Goal: Navigation & Orientation: Understand site structure

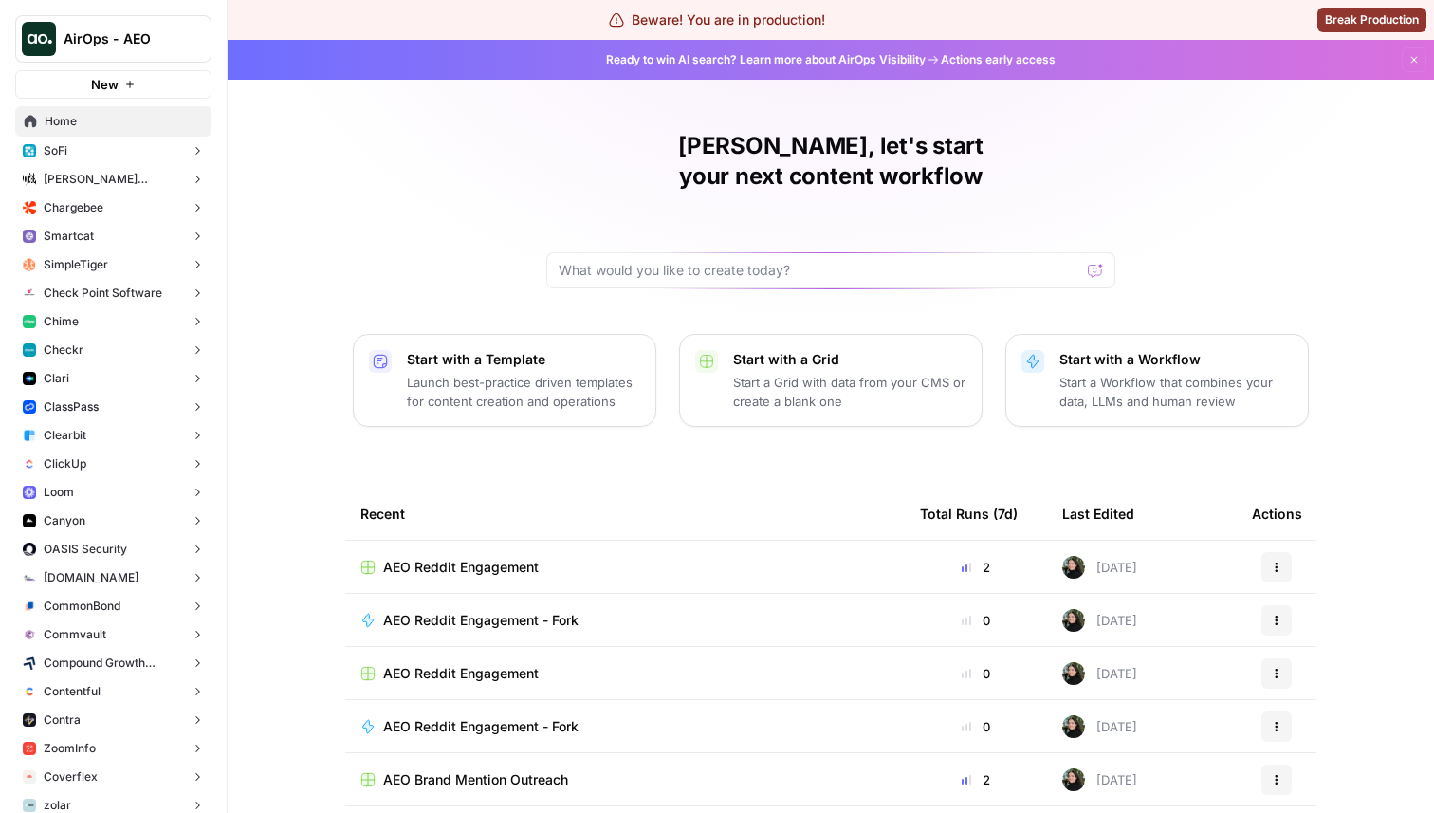
click at [112, 326] on button "Chime" at bounding box center [113, 321] width 196 height 28
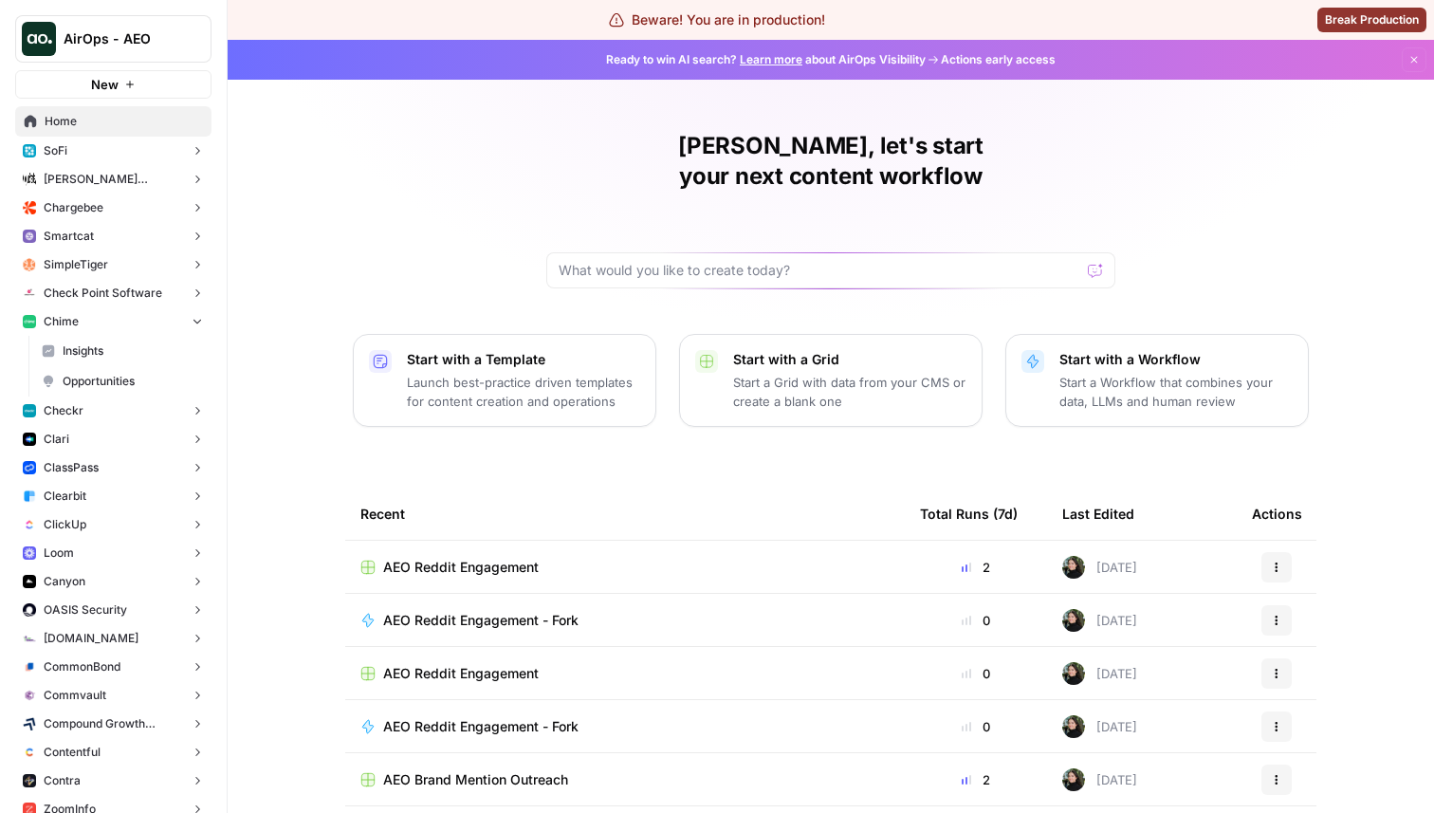
click at [119, 359] on link "Insights" at bounding box center [122, 351] width 178 height 30
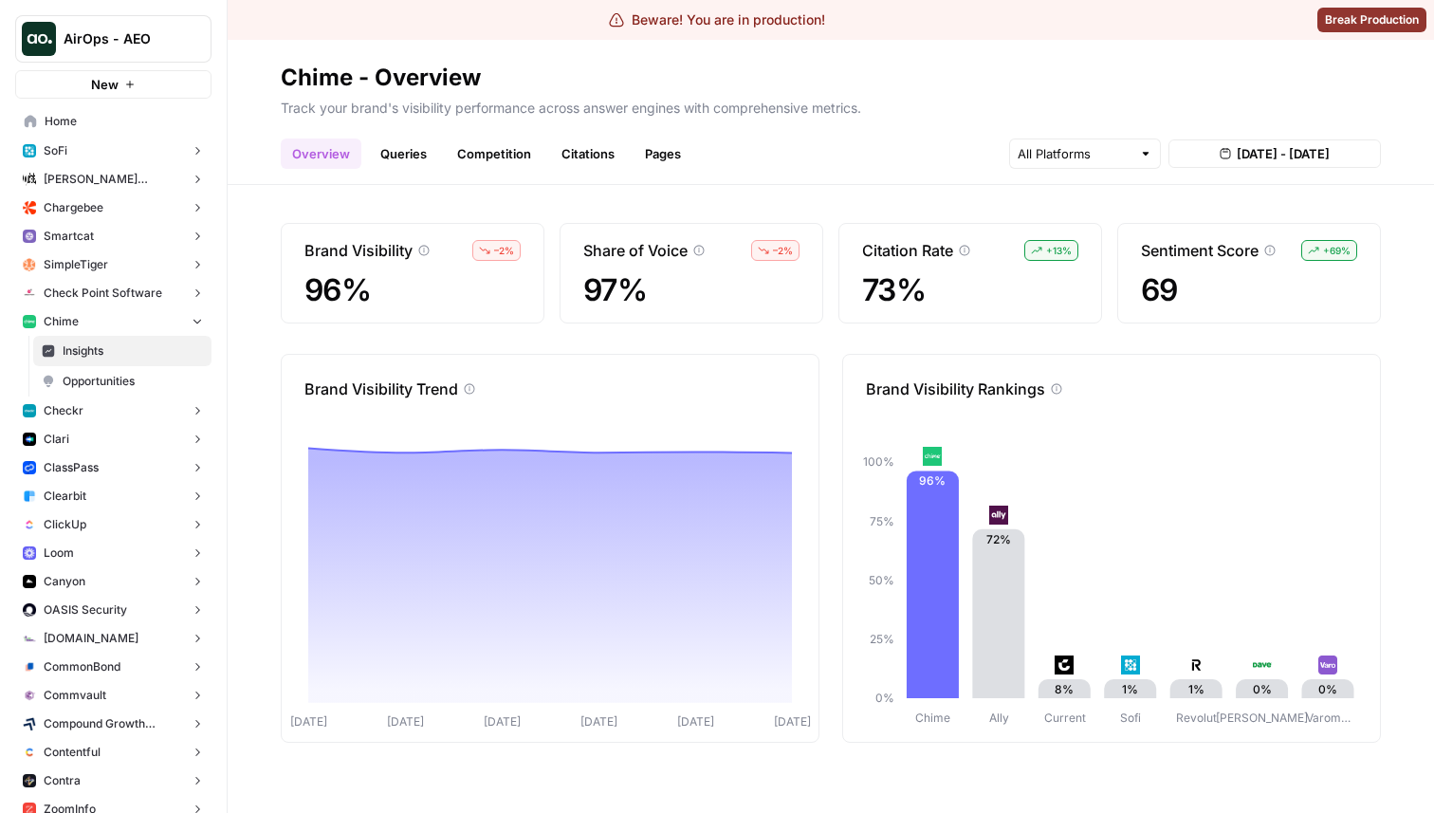
click at [600, 156] on link "Citations" at bounding box center [588, 153] width 76 height 30
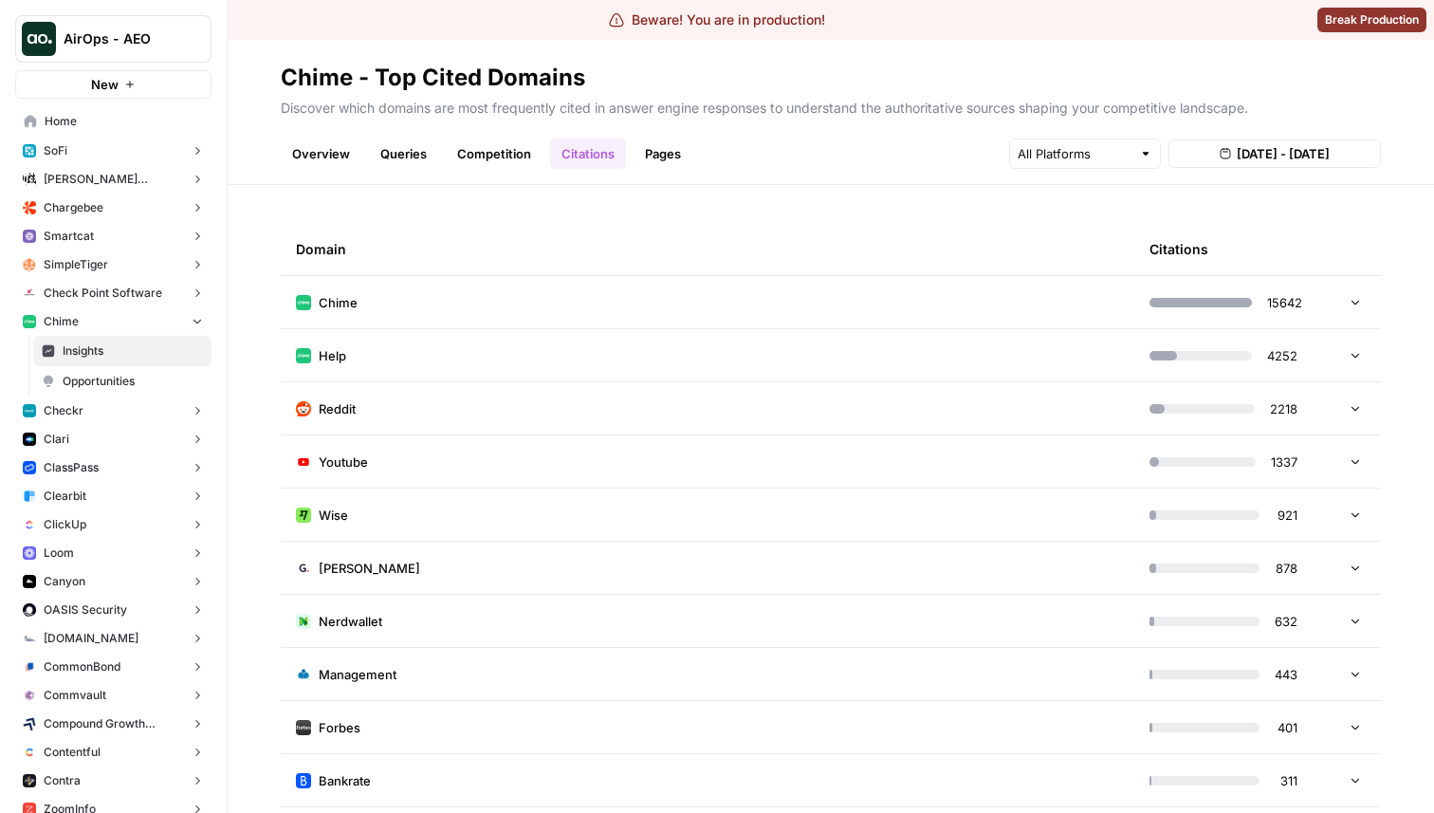
click at [1350, 299] on icon at bounding box center [1354, 301] width 13 height 13
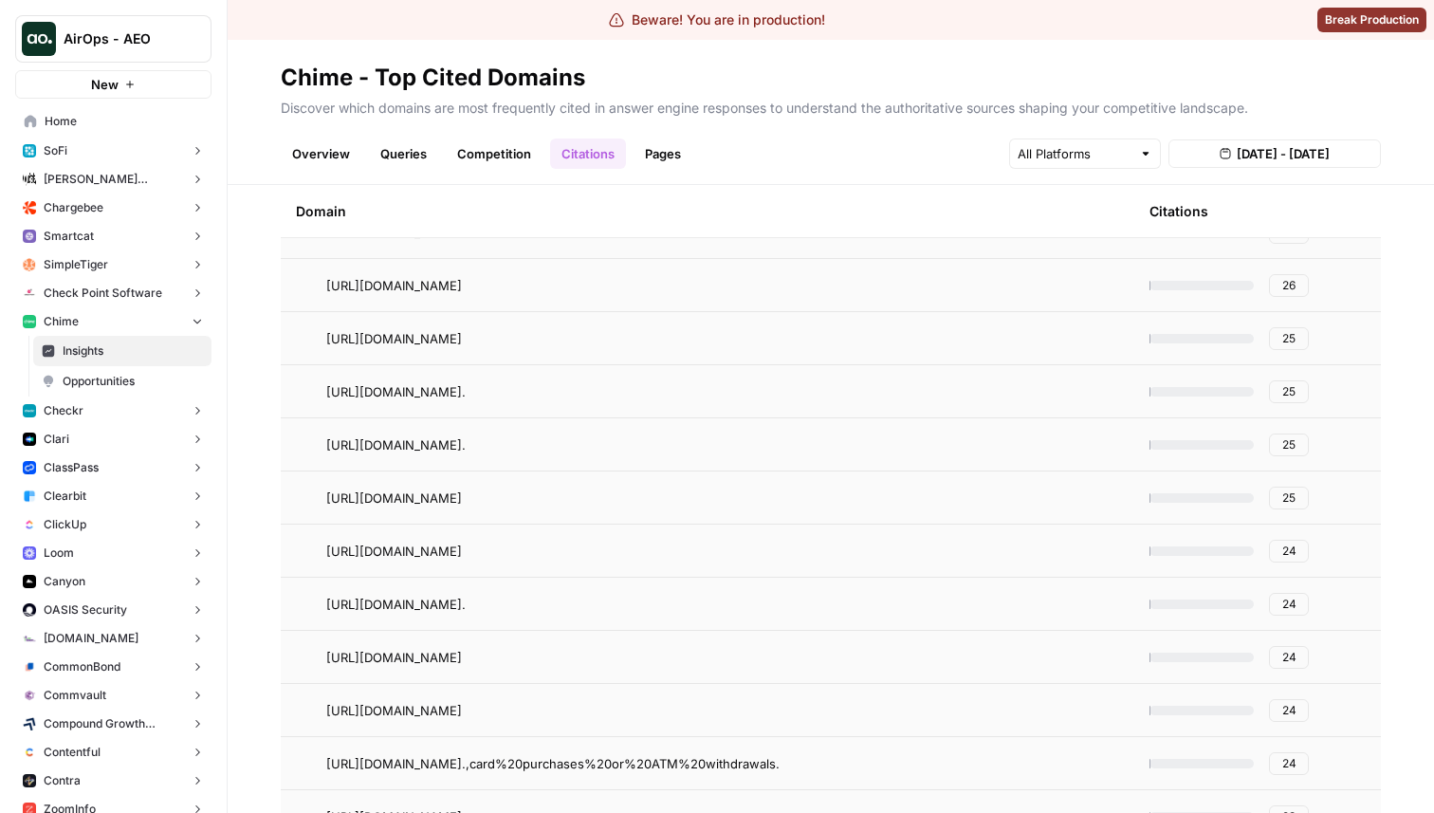
scroll to position [4514, 0]
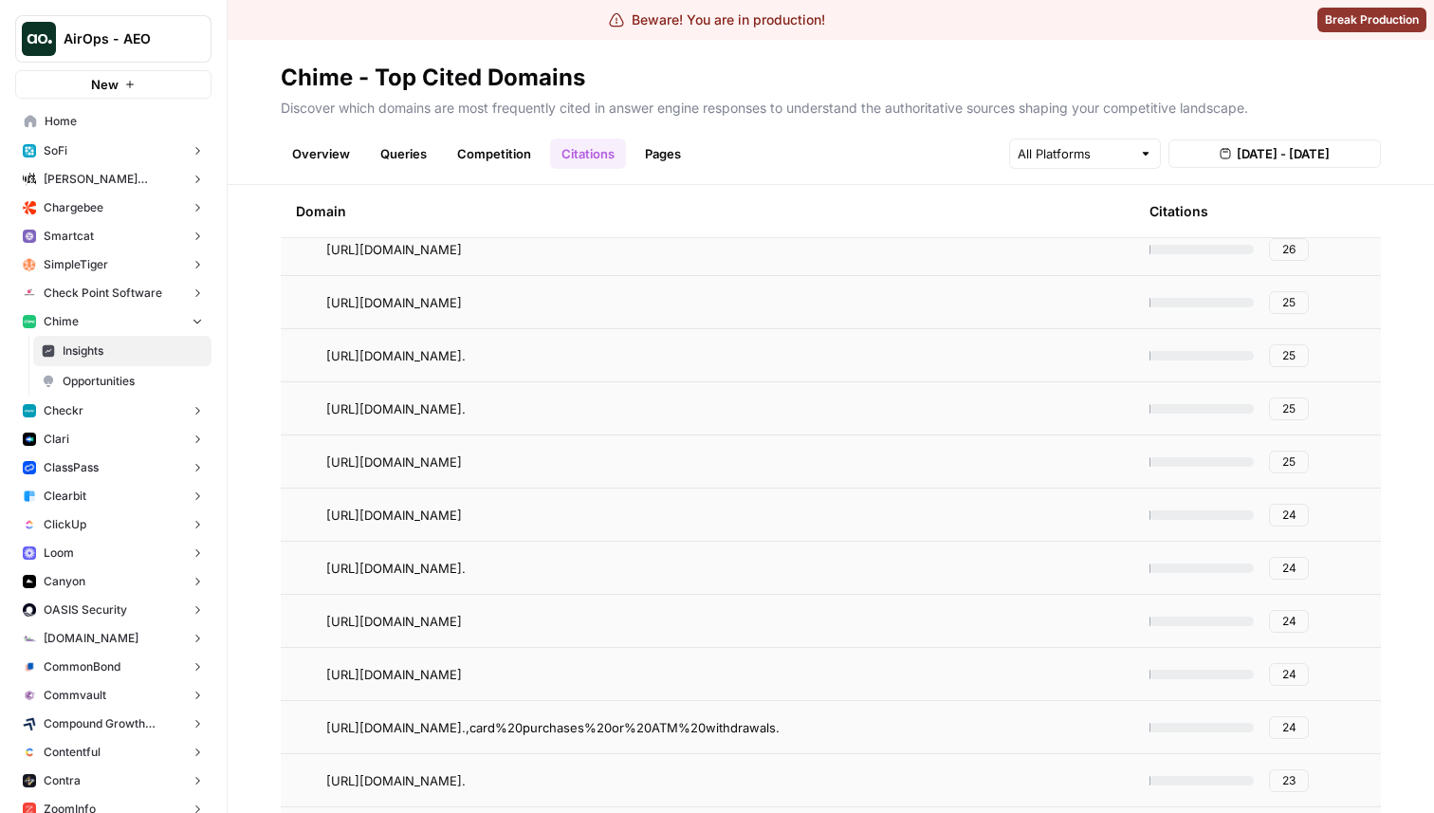
click at [655, 157] on link "Pages" at bounding box center [662, 153] width 59 height 30
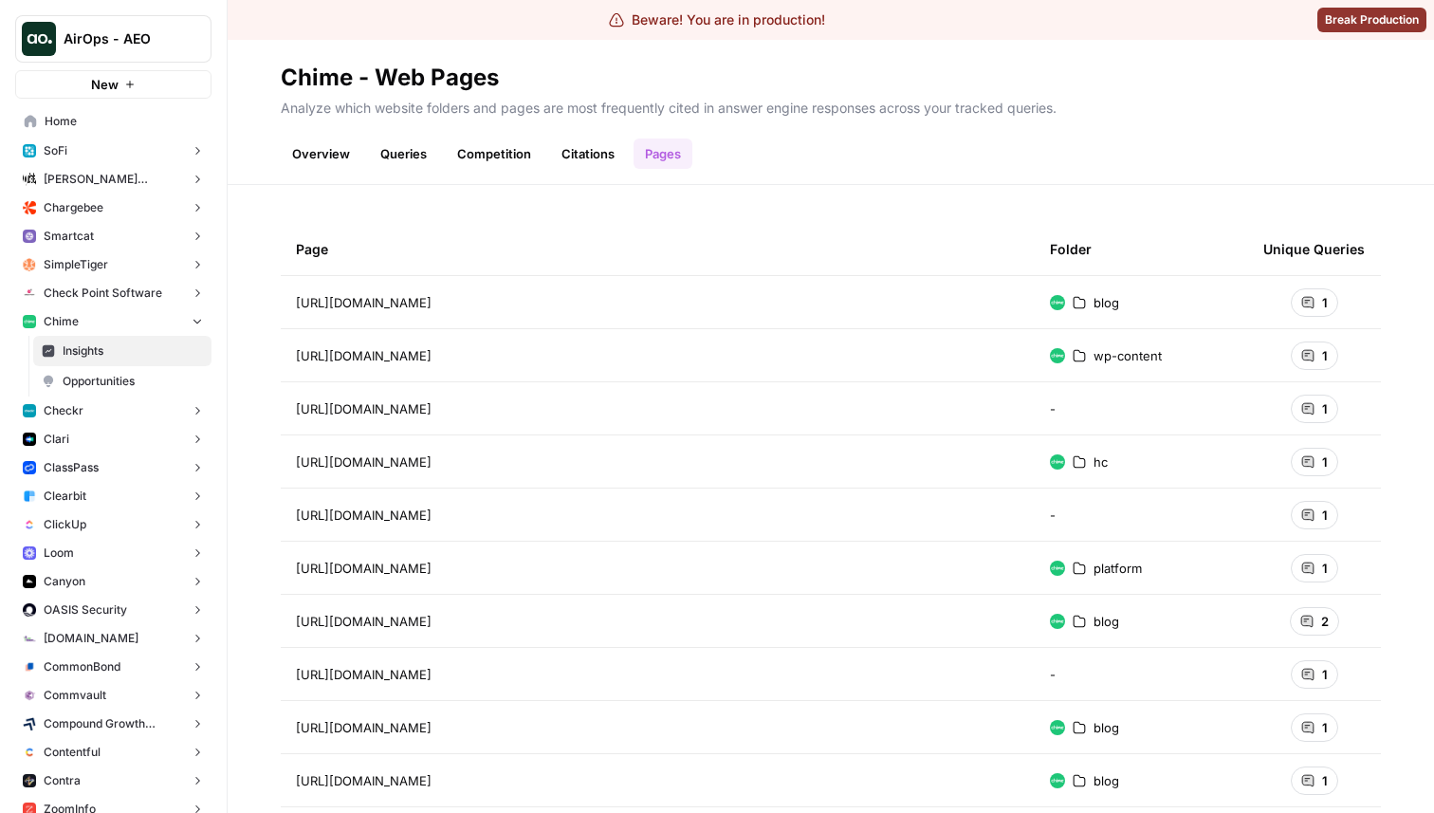
click at [115, 382] on span "Opportunities" at bounding box center [133, 381] width 140 height 17
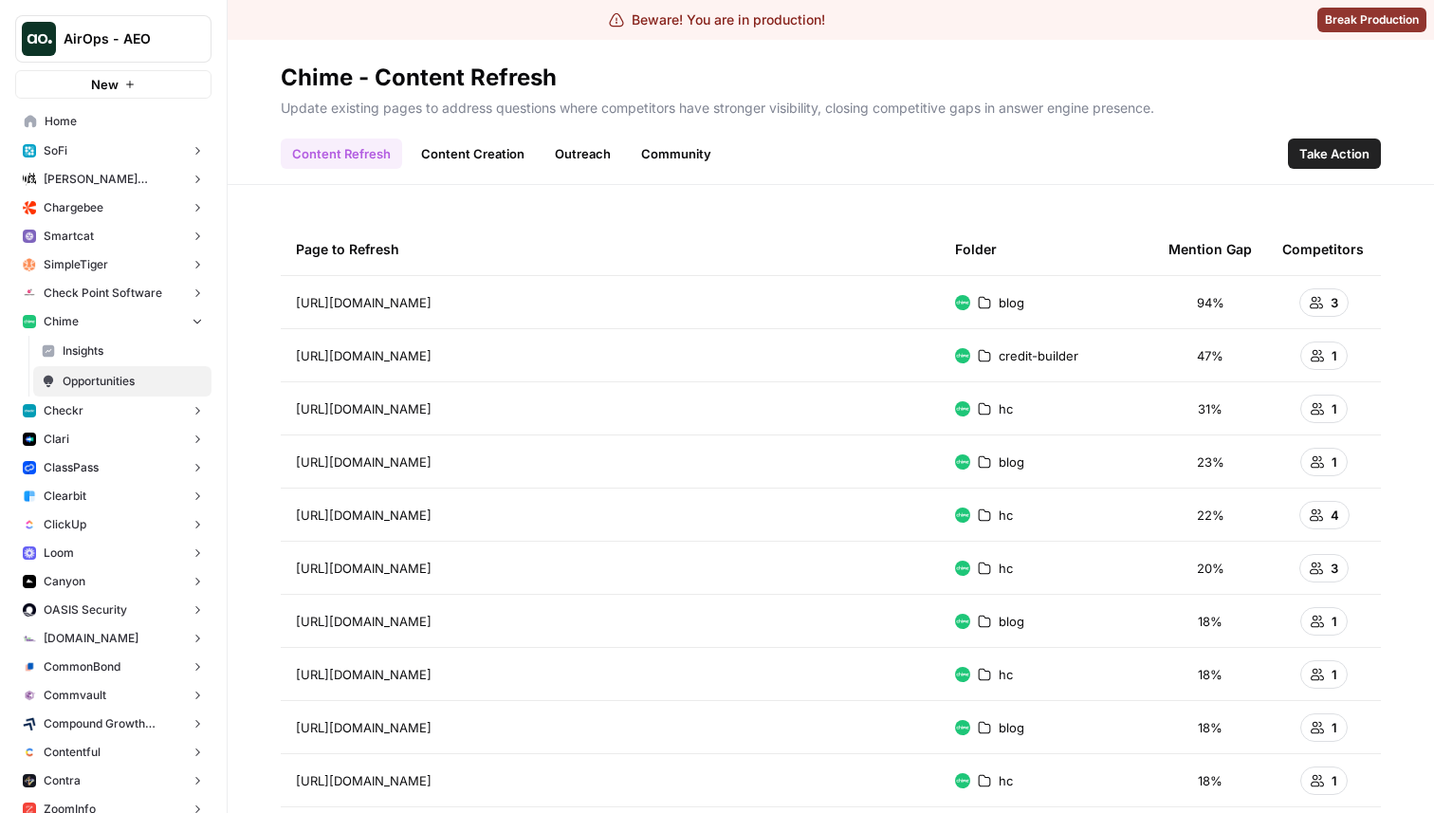
click at [471, 157] on link "Content Creation" at bounding box center [473, 153] width 126 height 30
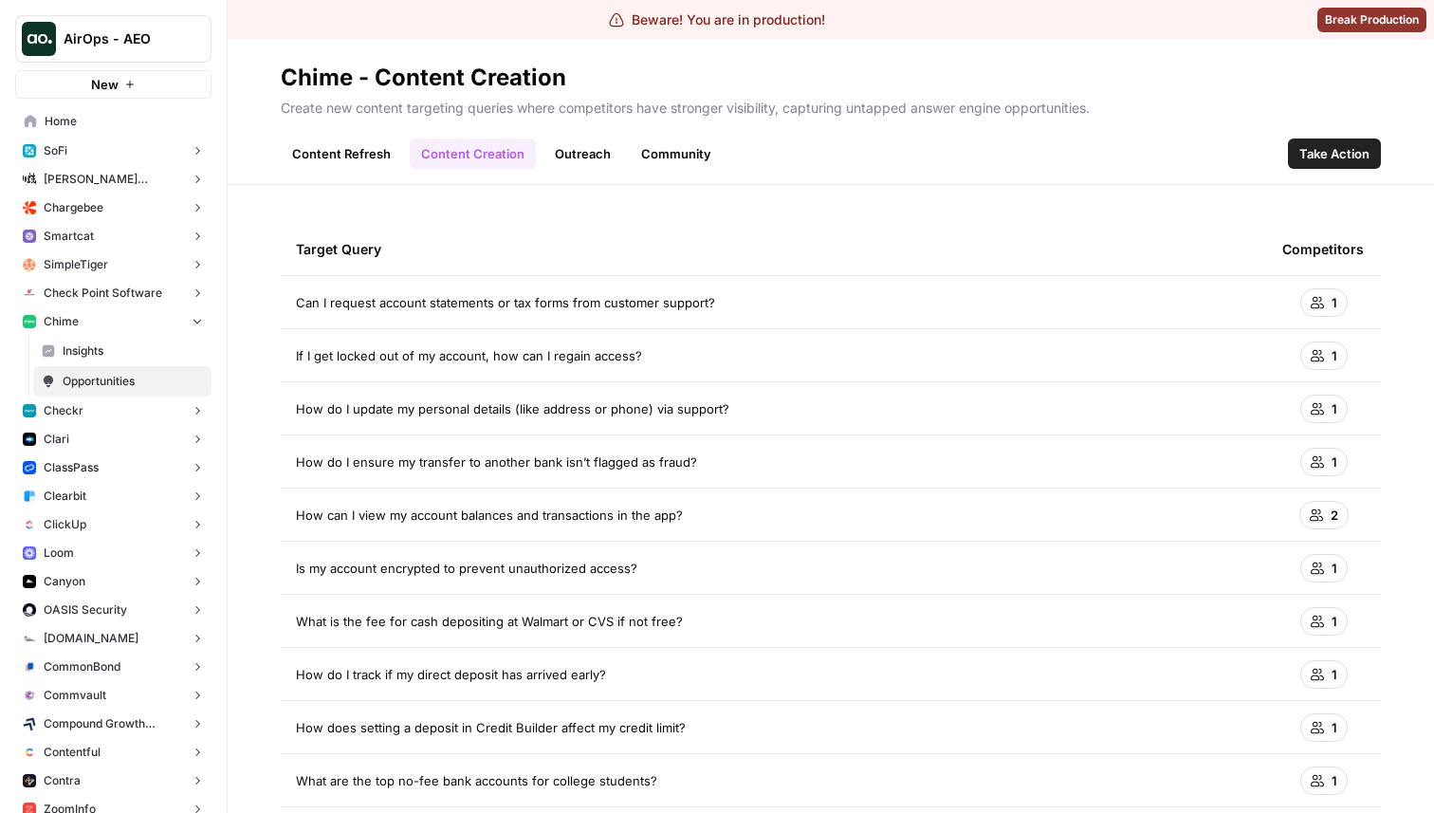
click at [606, 149] on link "Outreach" at bounding box center [582, 153] width 79 height 30
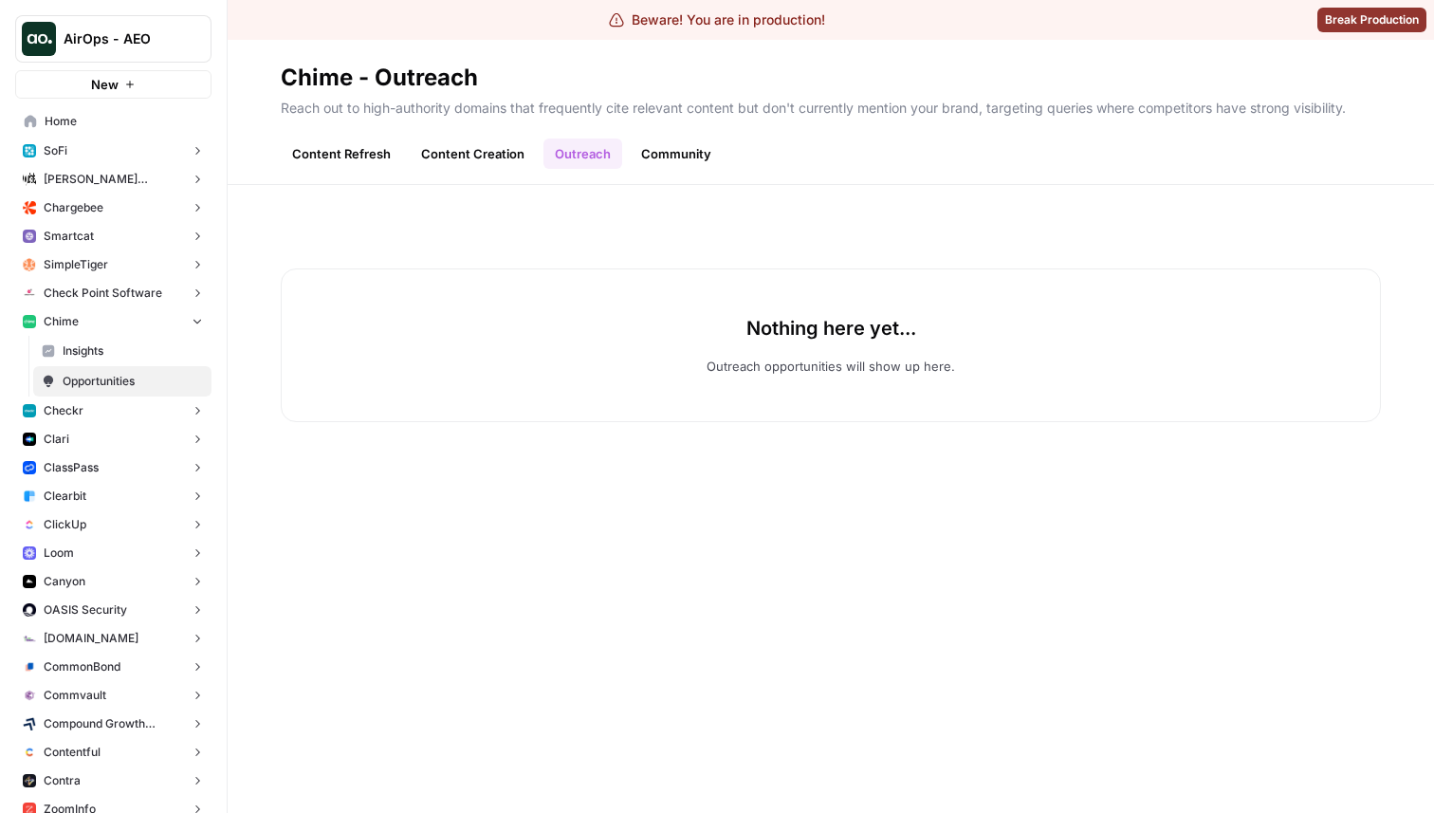
click at [676, 157] on link "Community" at bounding box center [676, 153] width 93 height 30
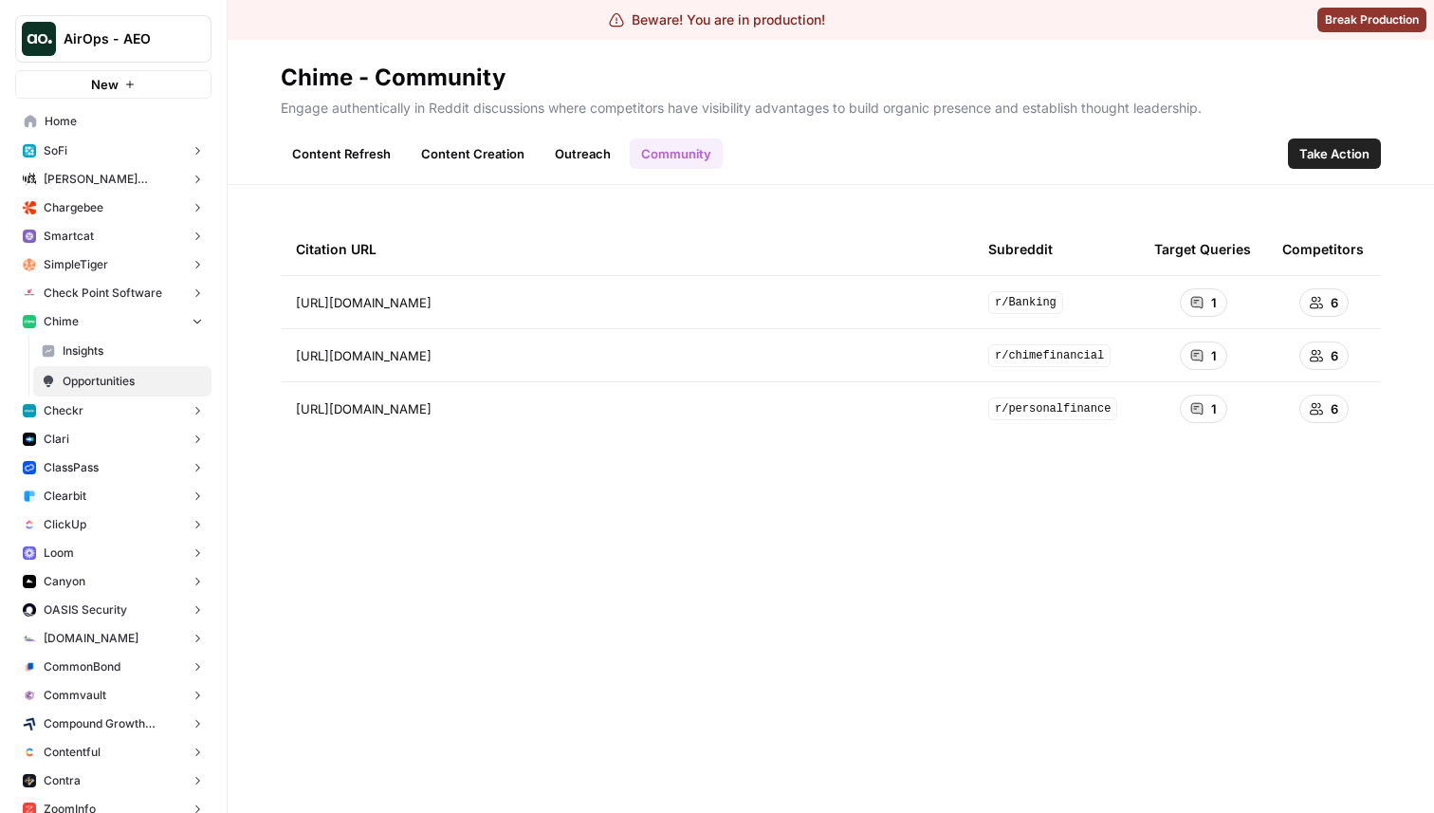
click at [331, 160] on link "Content Refresh" at bounding box center [341, 153] width 121 height 30
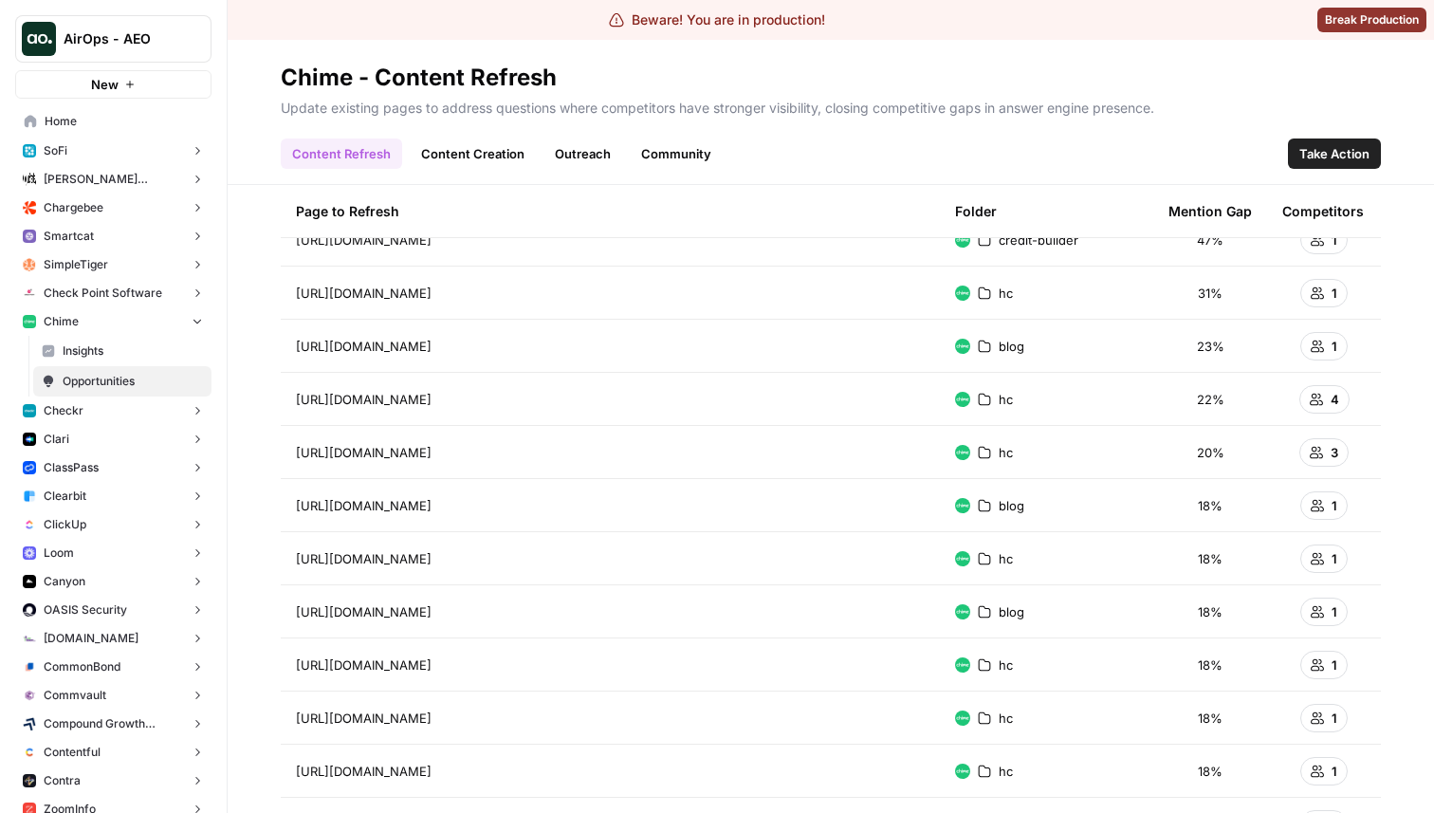
scroll to position [127, 0]
